Goal: Information Seeking & Learning: Learn about a topic

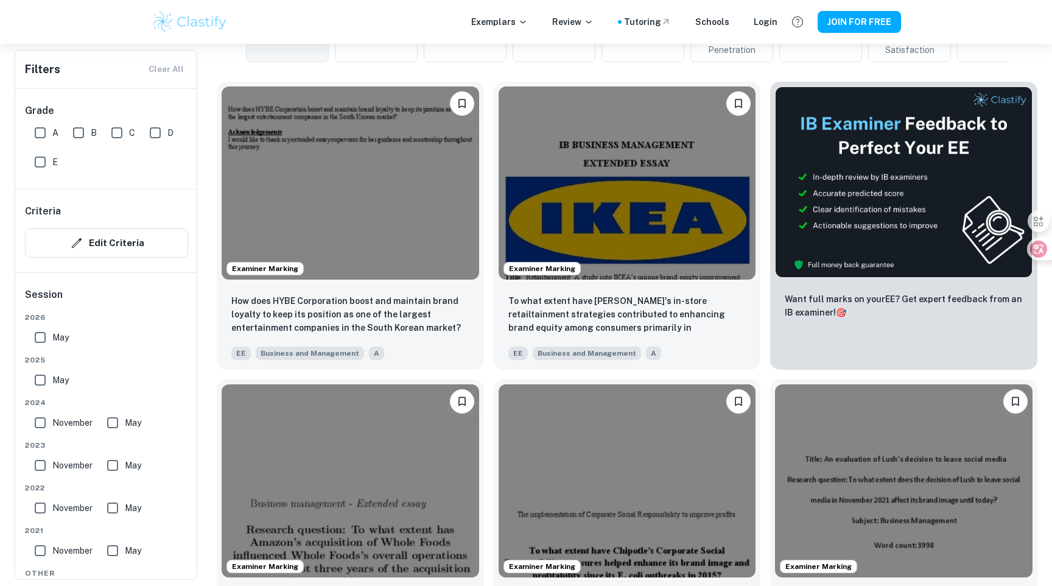
scroll to position [351, 0]
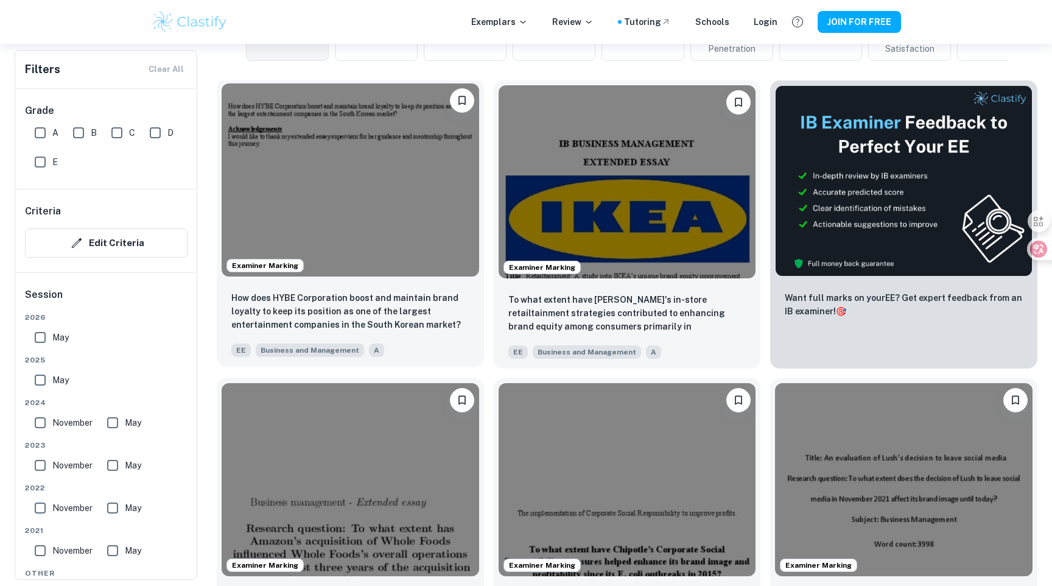
click at [403, 227] on img at bounding box center [351, 179] width 258 height 193
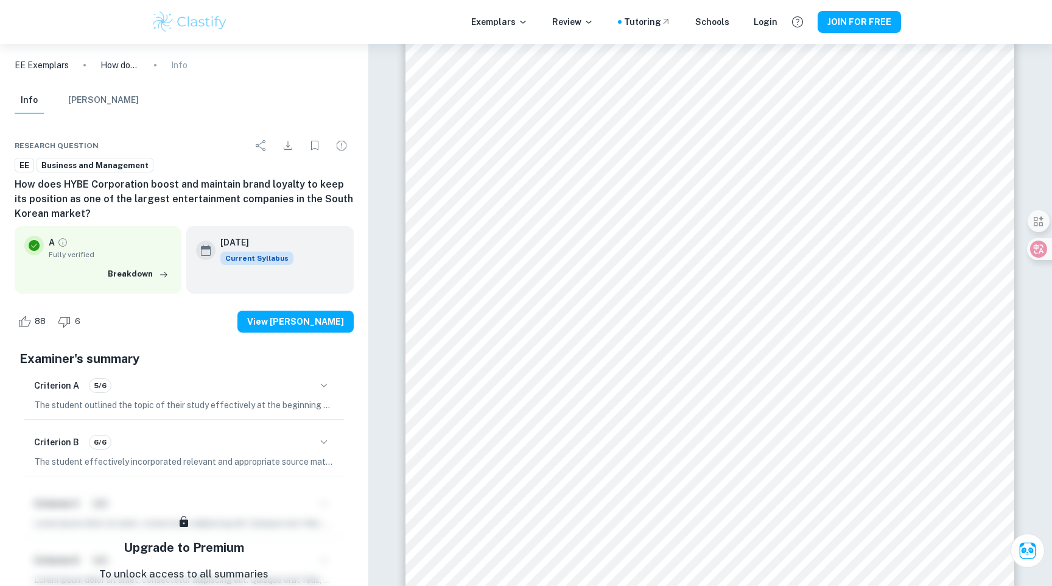
scroll to position [3982, 0]
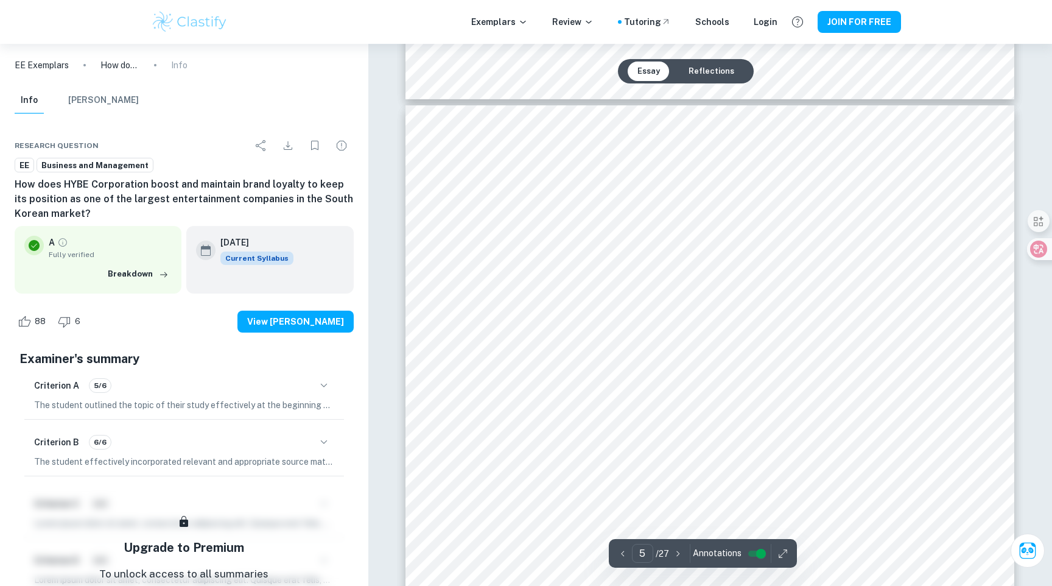
type input "6"
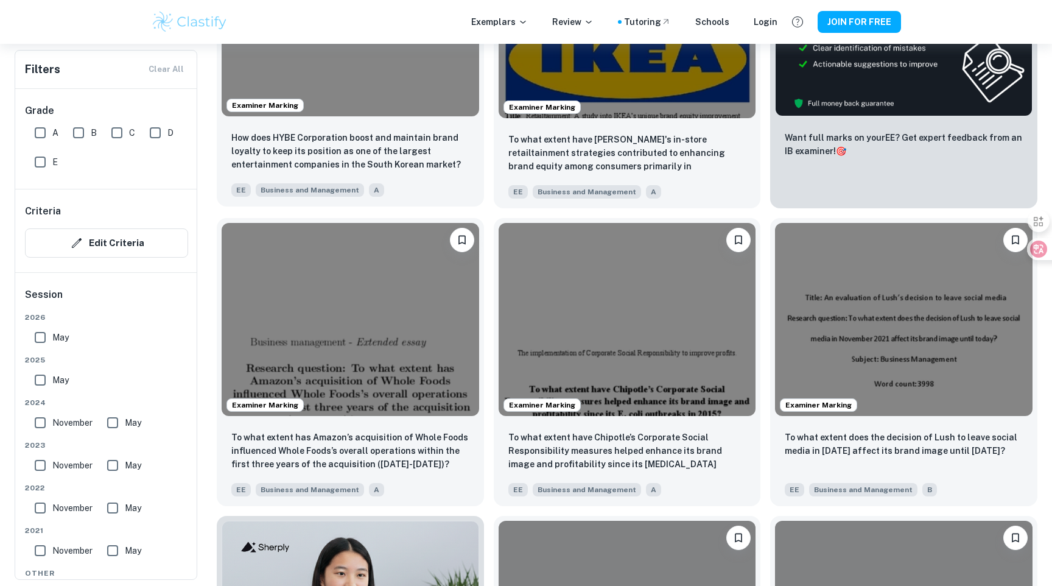
scroll to position [519, 0]
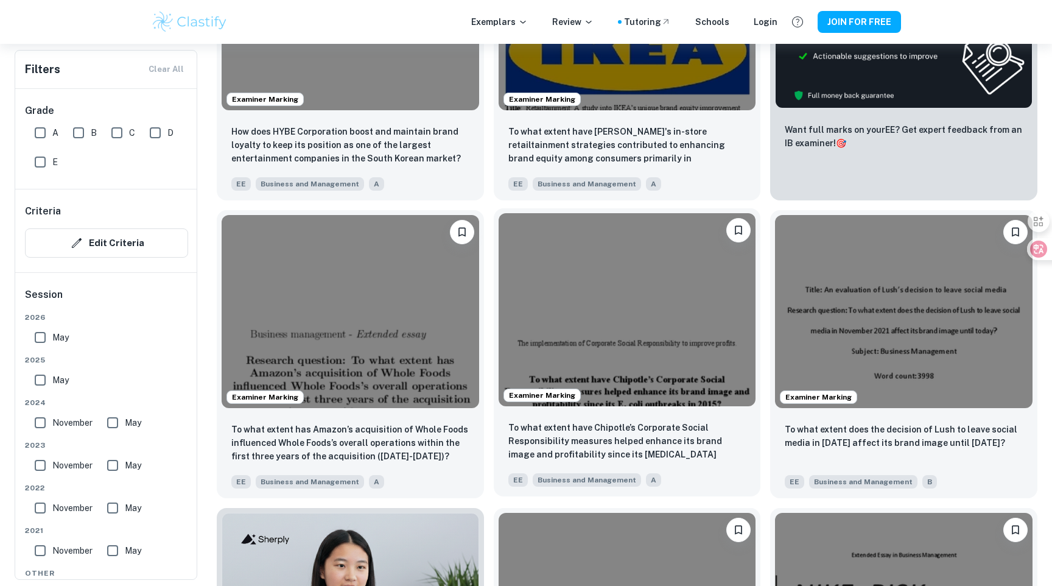
click at [624, 327] on img at bounding box center [628, 309] width 258 height 193
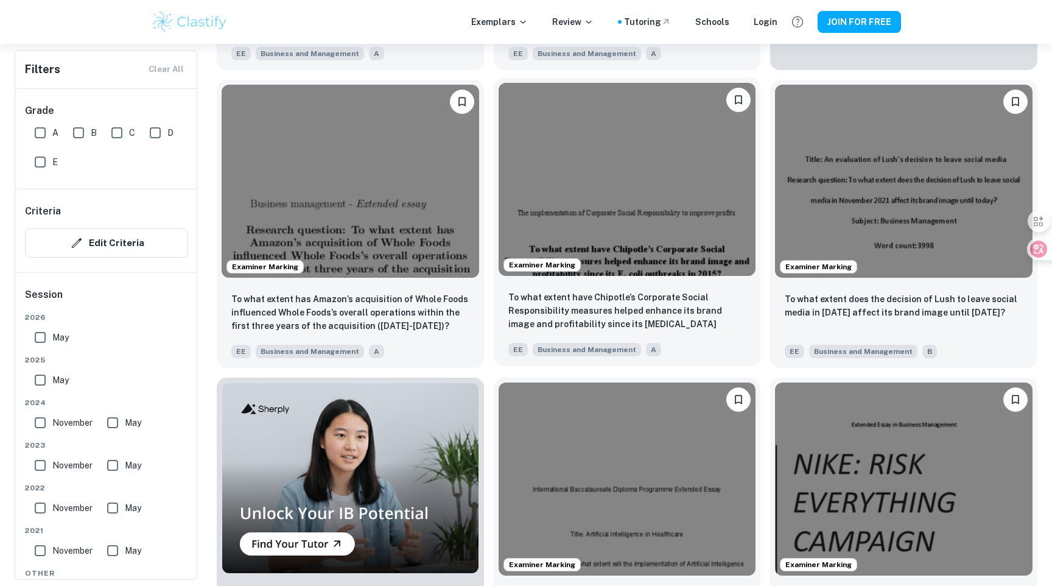
scroll to position [784, 0]
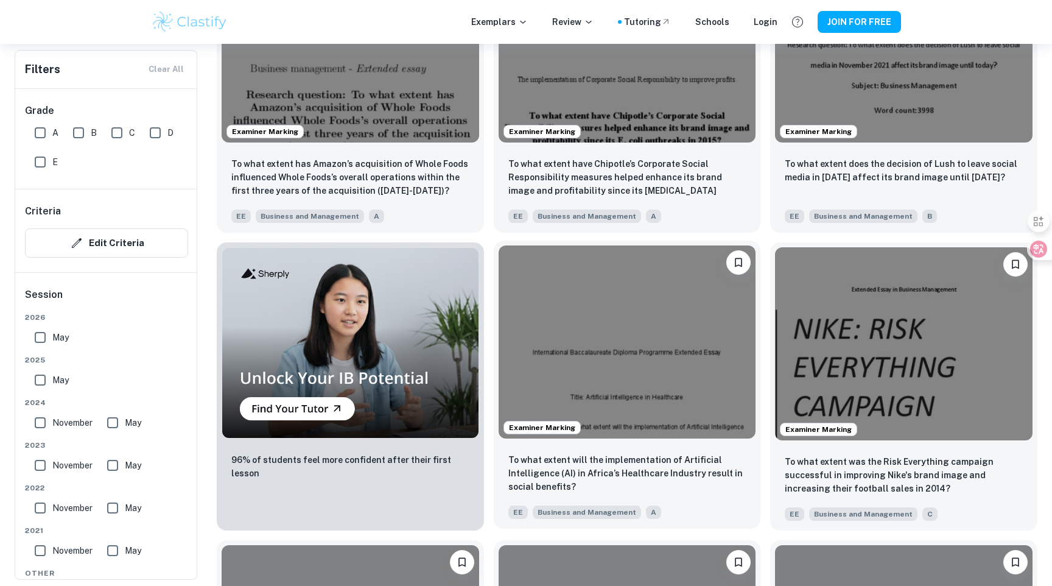
click at [583, 350] on img at bounding box center [628, 341] width 258 height 193
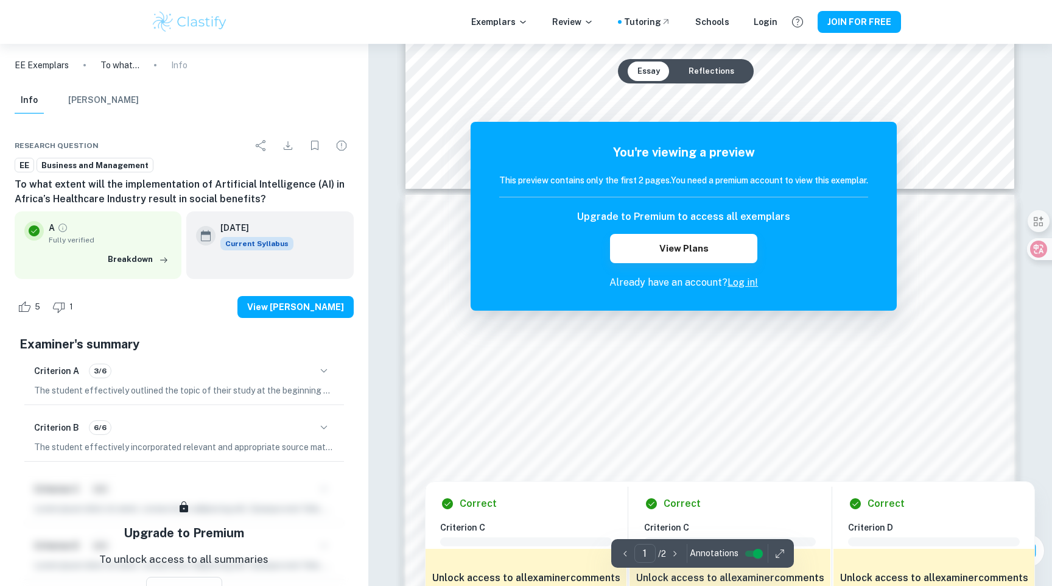
scroll to position [708, 0]
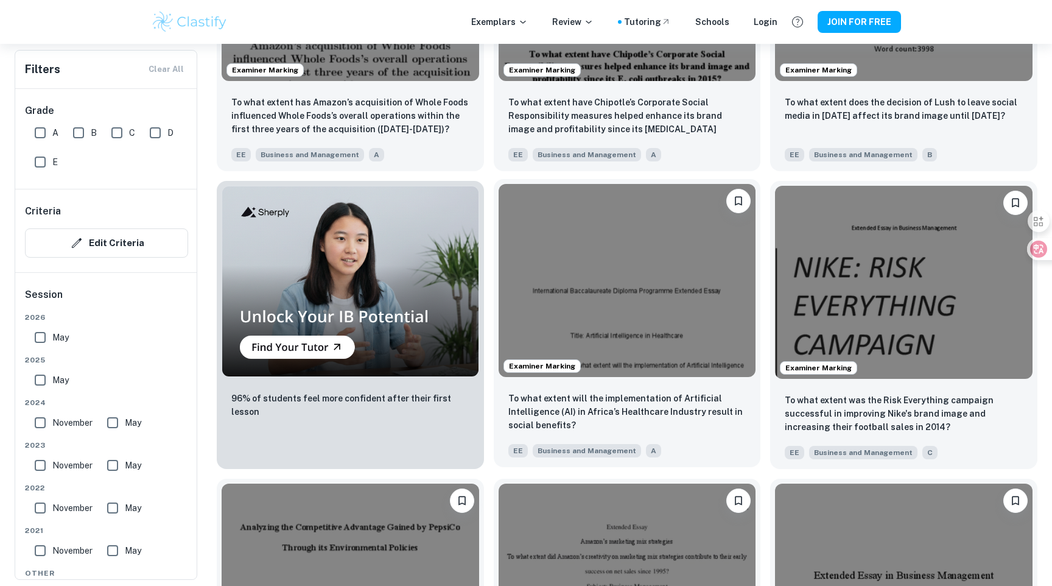
scroll to position [859, 0]
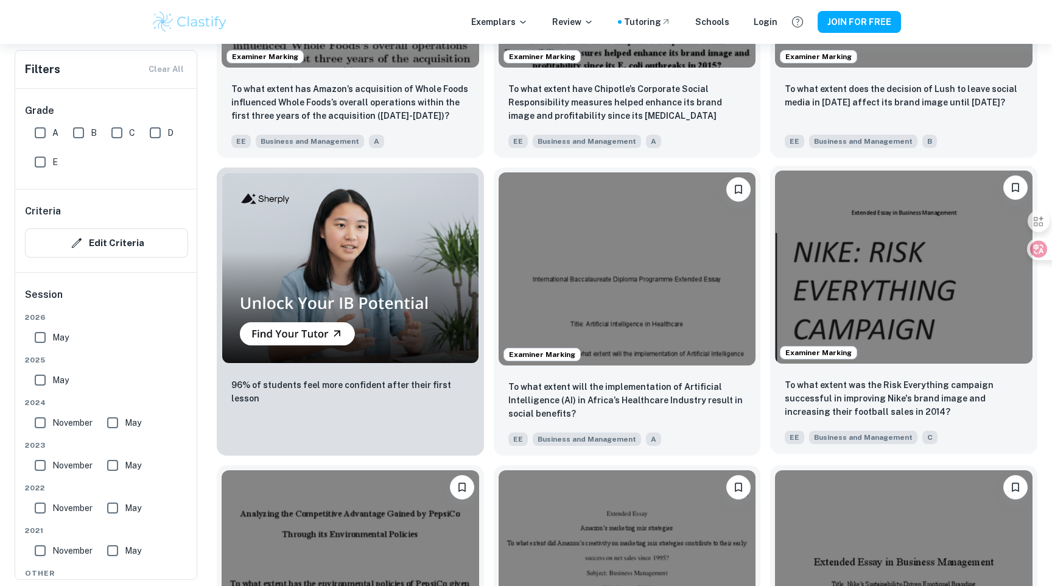
click at [900, 298] on img at bounding box center [904, 267] width 258 height 193
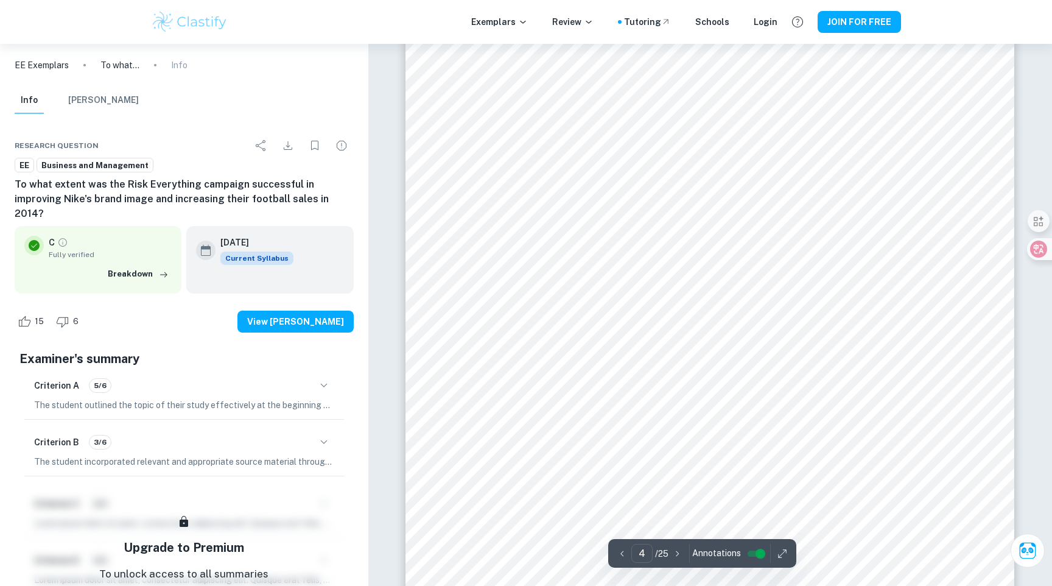
scroll to position [2714, 0]
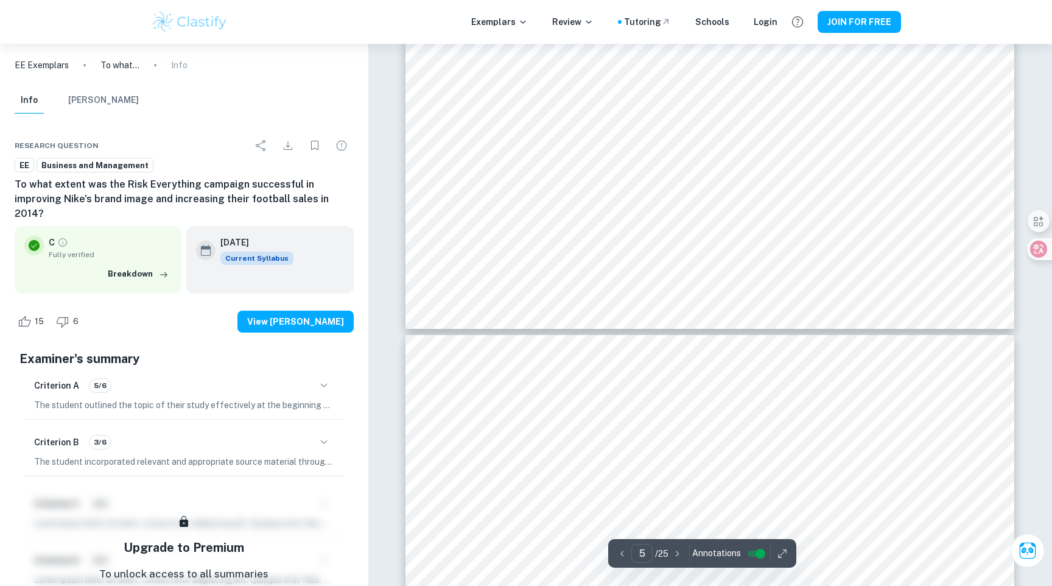
type input "6"
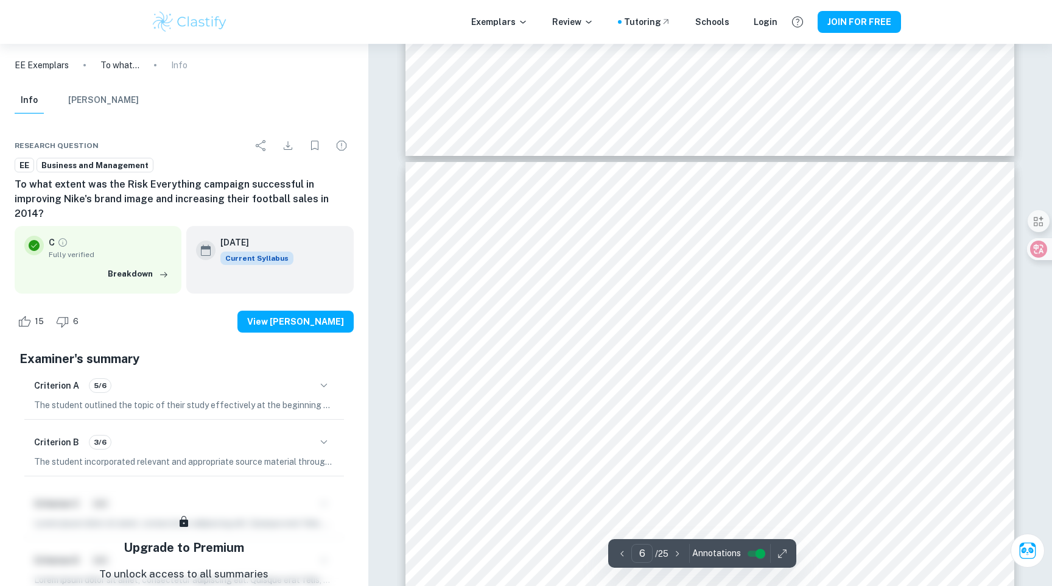
scroll to position [4061, 0]
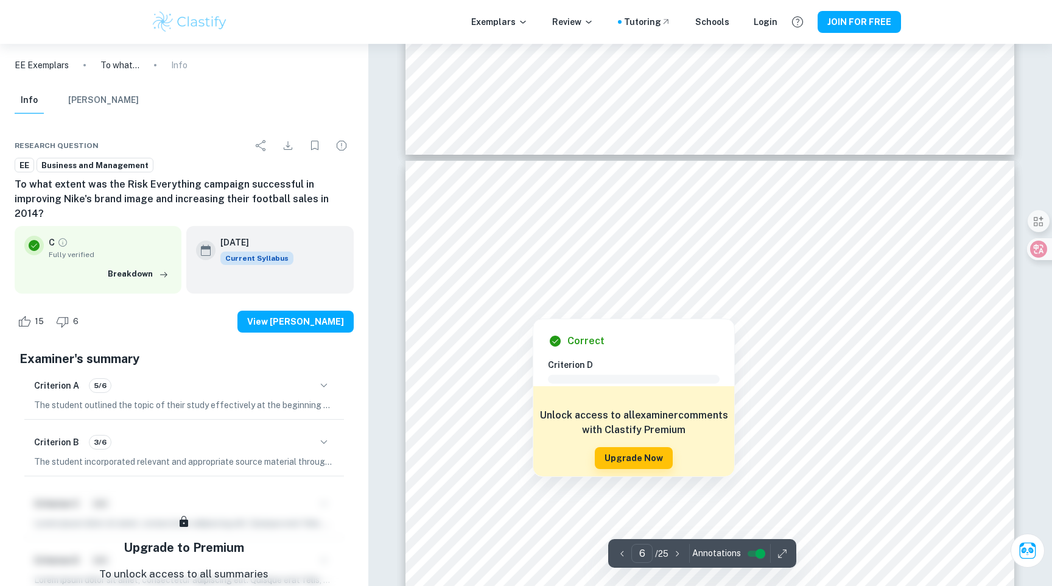
click at [499, 308] on div at bounding box center [532, 307] width 111 height 13
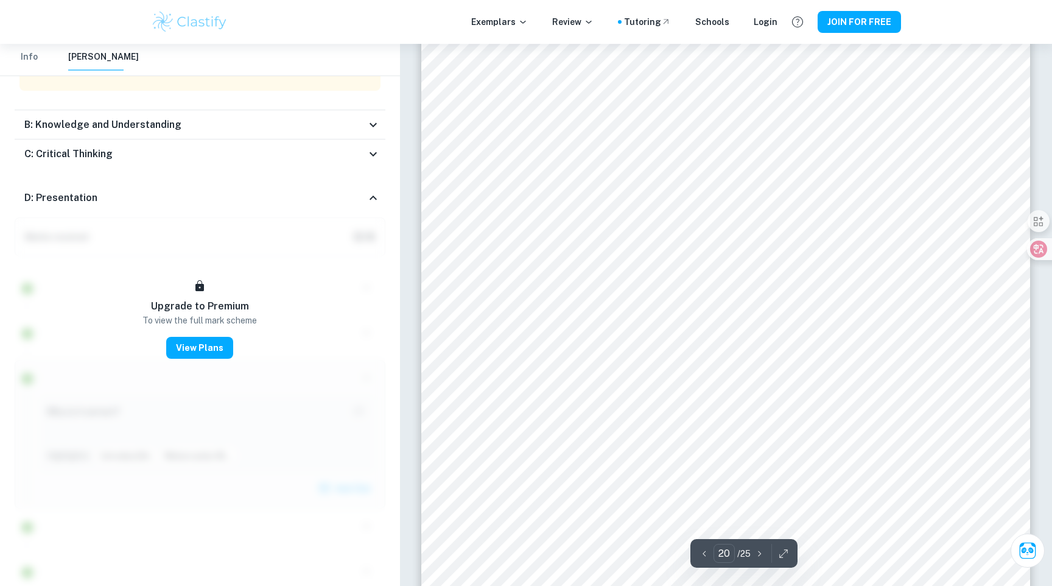
scroll to position [15390, 0]
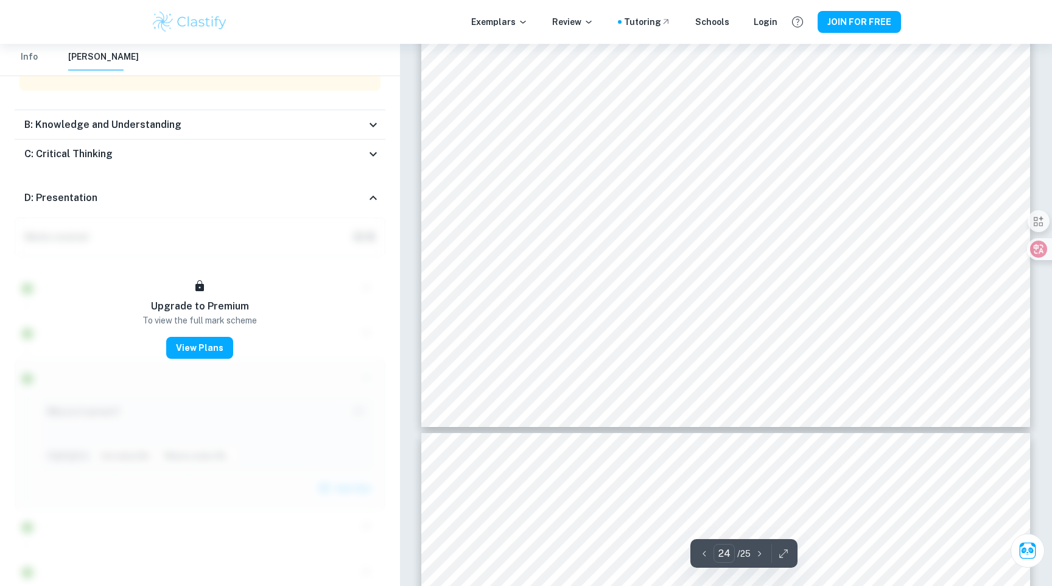
type input "25"
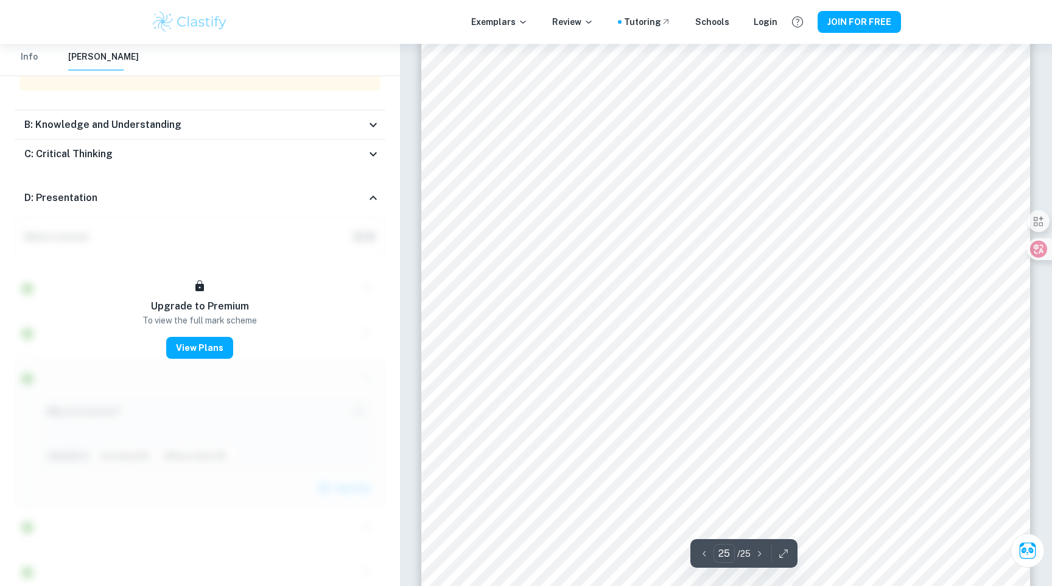
scroll to position [19623, 0]
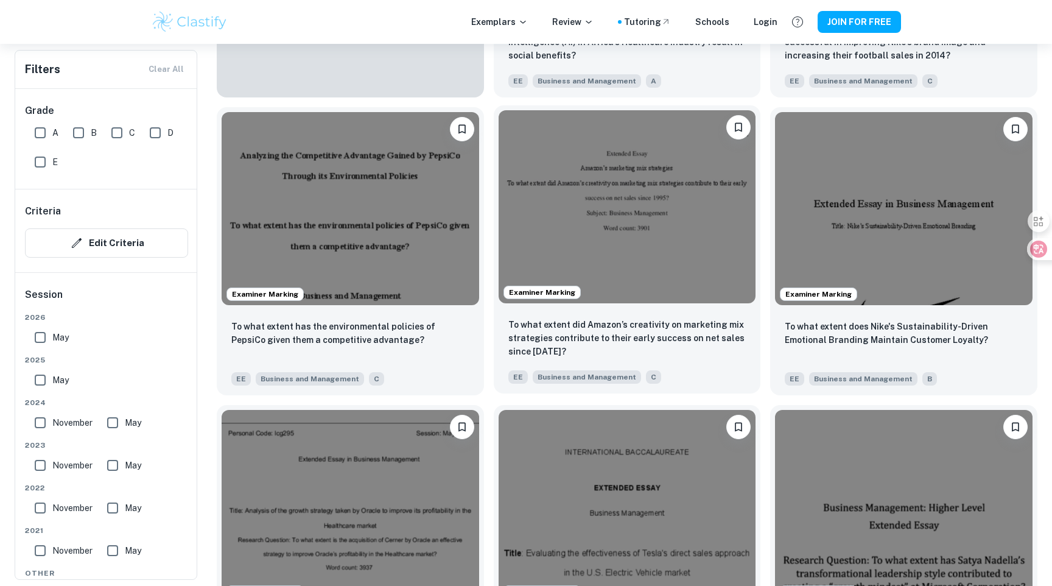
scroll to position [1220, 0]
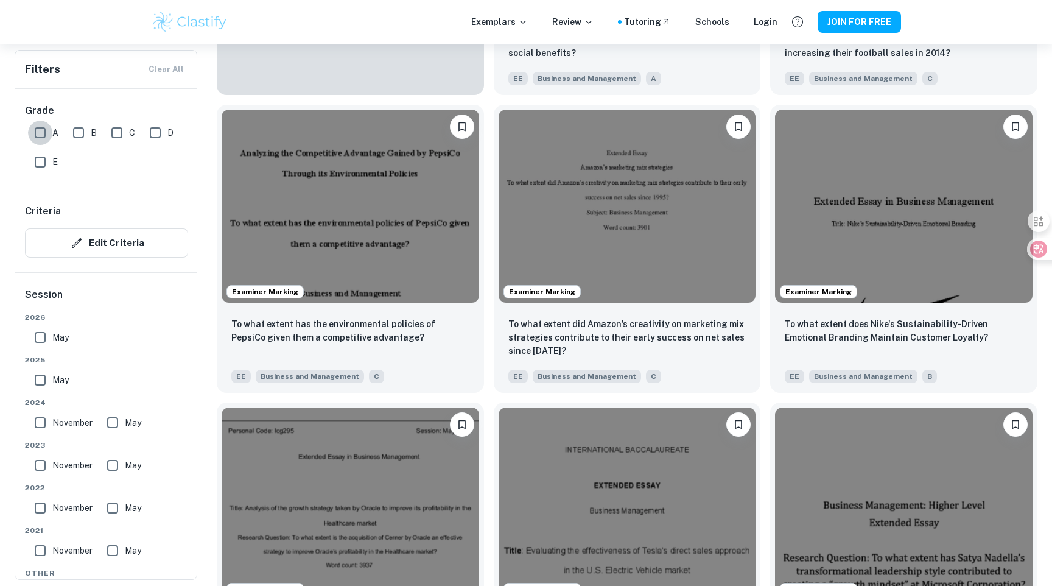
click at [40, 141] on input "A" at bounding box center [40, 133] width 24 height 24
checkbox input "true"
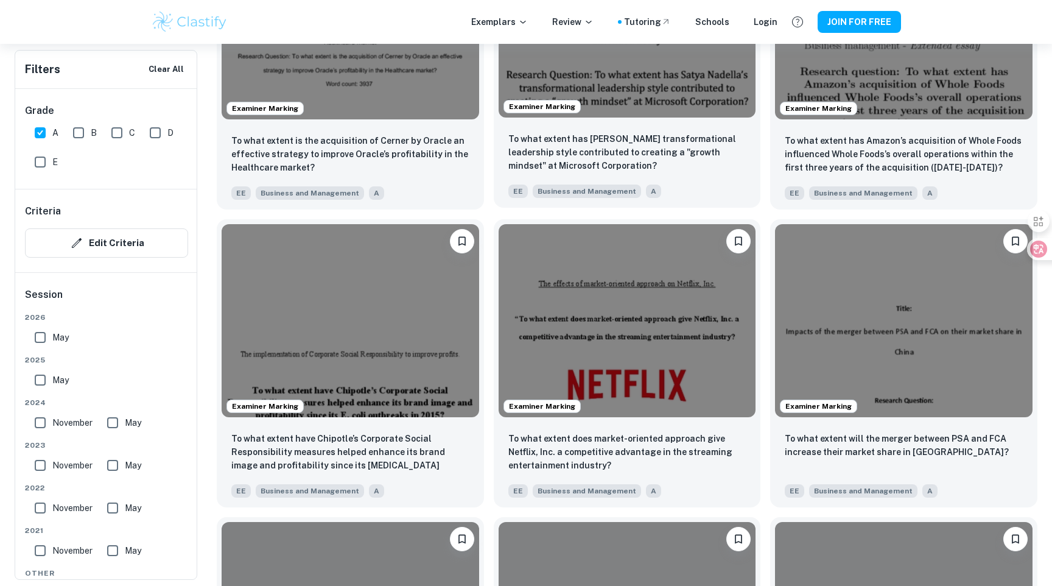
scroll to position [1484, 0]
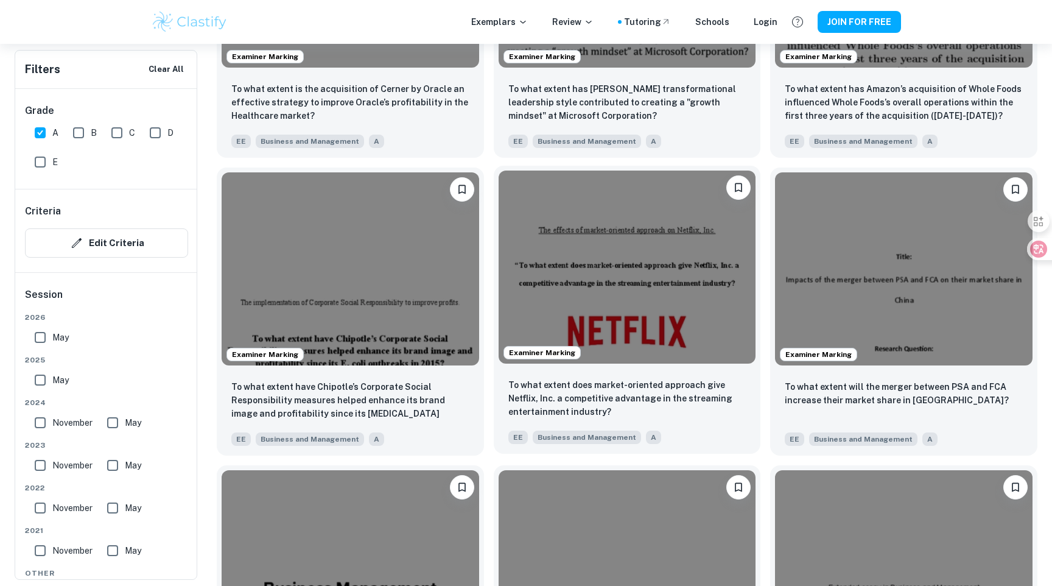
click at [578, 252] on img at bounding box center [628, 267] width 258 height 193
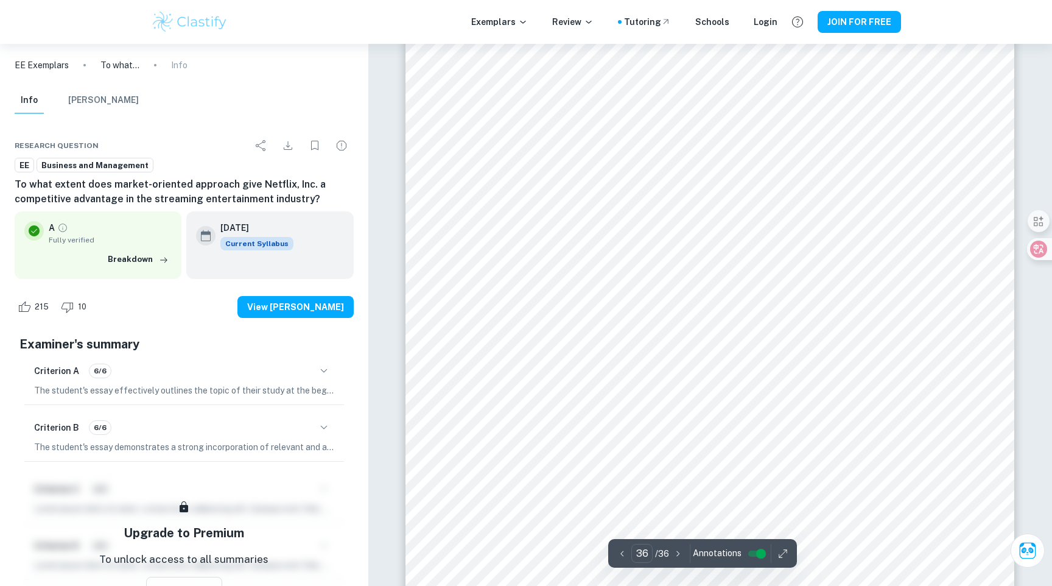
scroll to position [28749, 0]
type input "35"
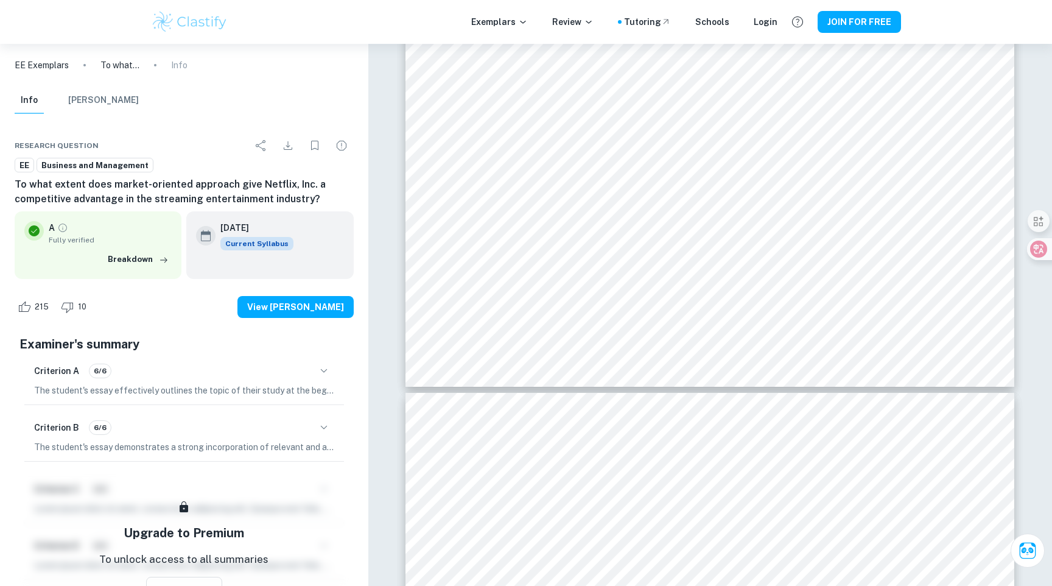
click at [186, 29] on img at bounding box center [189, 22] width 77 height 24
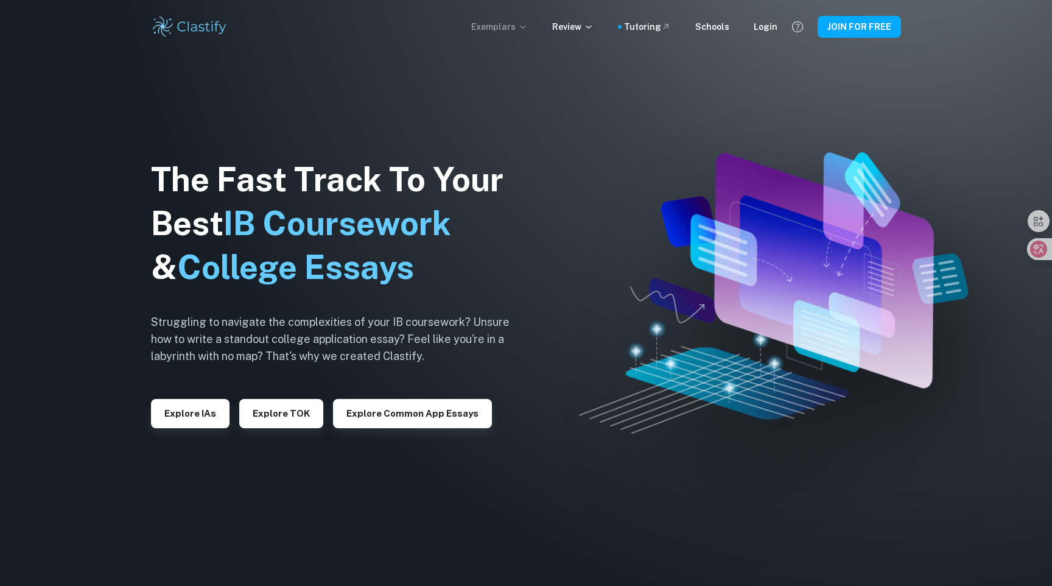
click at [521, 31] on p "Exemplars" at bounding box center [499, 26] width 57 height 13
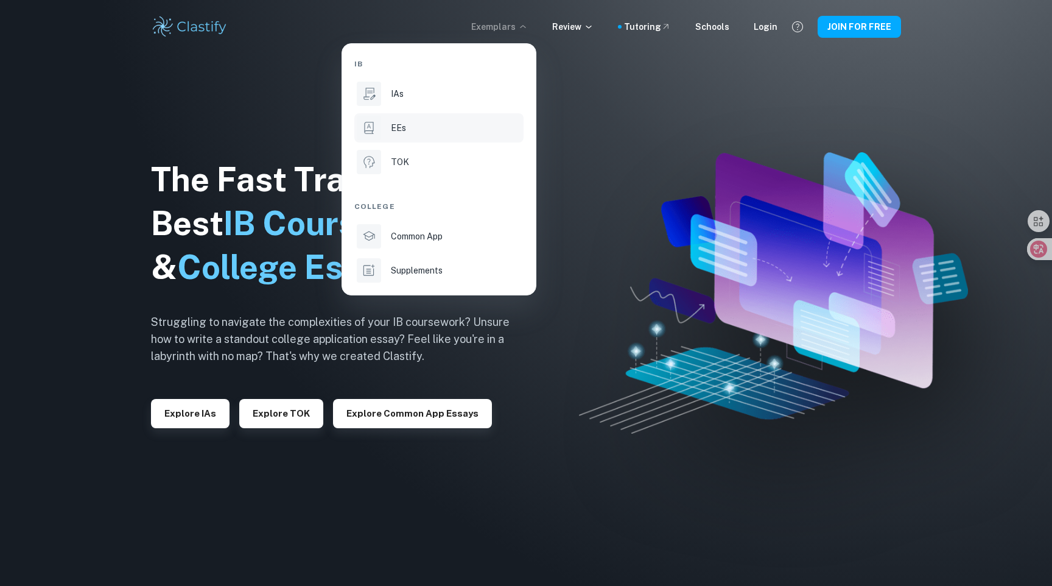
click at [410, 119] on li "EEs" at bounding box center [438, 127] width 169 height 29
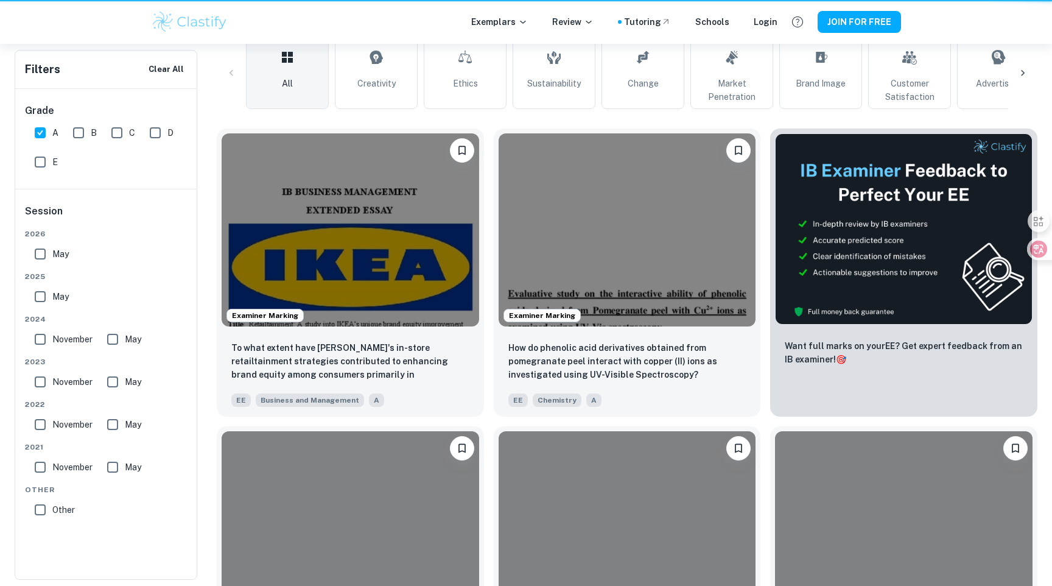
scroll to position [1484, 0]
